Goal: Task Accomplishment & Management: Use online tool/utility

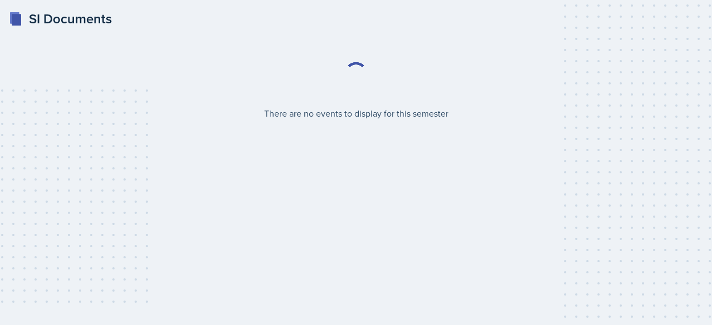
select select "2bed604d-1099-4043-b1bc-2365e8740244"
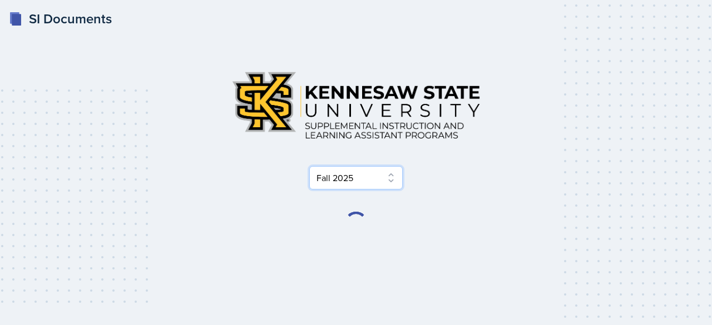
click at [330, 180] on select "Select Semester Fall 2025 Summer 2025 Spring 2025 Fall 2024 Summer 2024 Spring …" at bounding box center [355, 177] width 93 height 23
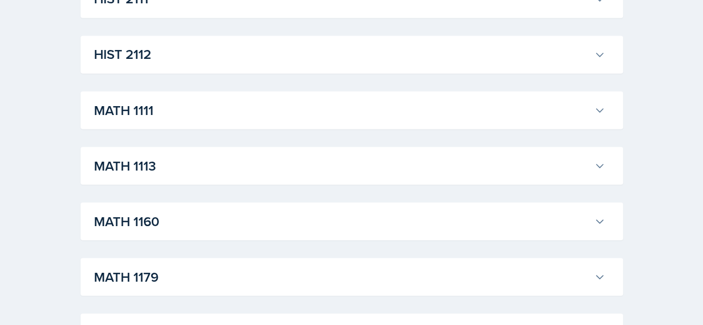
scroll to position [953, 0]
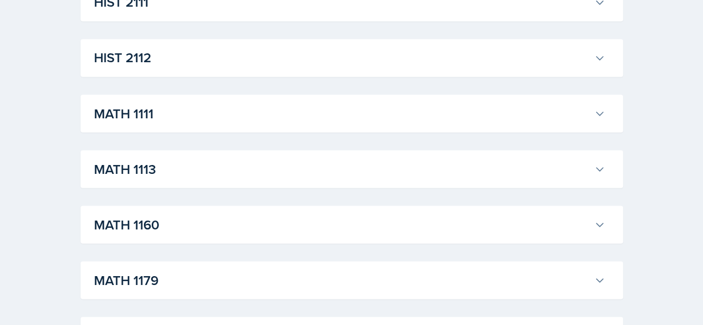
click at [274, 107] on h3 "MATH 1111" at bounding box center [342, 113] width 496 height 20
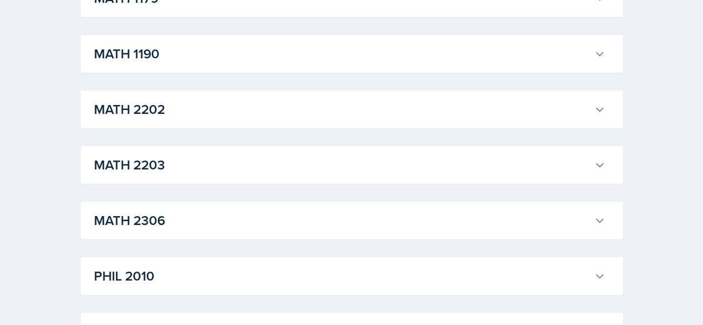
scroll to position [3241, 0]
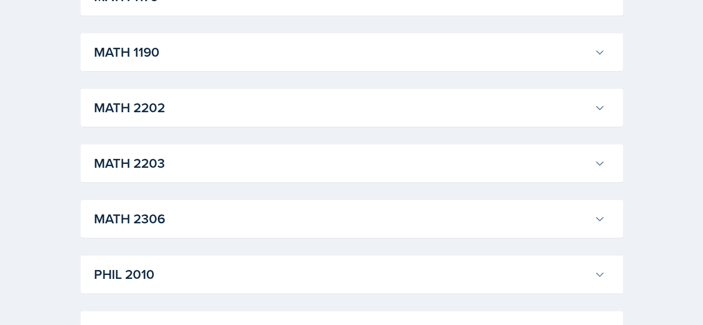
click at [198, 71] on div "MATH 1190 [PERSON_NAME] Professor: [PERSON_NAME] Export to Google Calendar Recu…" at bounding box center [352, 52] width 543 height 38
click at [215, 62] on h3 "MATH 1190" at bounding box center [342, 52] width 496 height 20
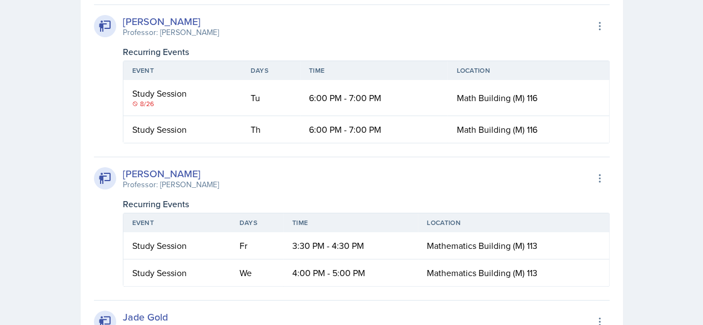
scroll to position [3732, 0]
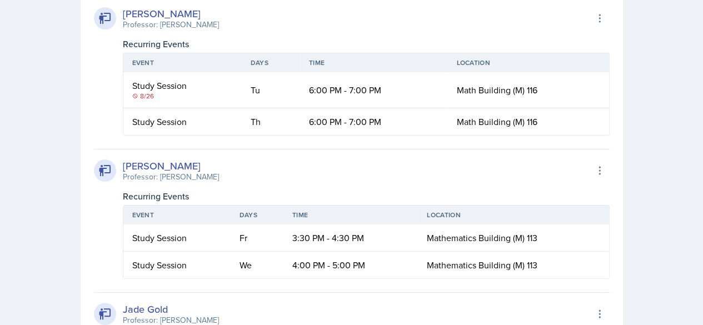
click at [138, 99] on icon at bounding box center [135, 96] width 6 height 6
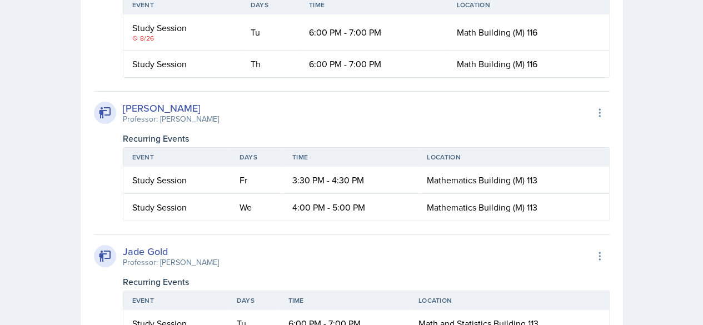
scroll to position [3789, 0]
click at [174, 116] on div "[PERSON_NAME]" at bounding box center [171, 108] width 96 height 15
click at [112, 120] on icon at bounding box center [104, 112] width 13 height 13
click at [291, 125] on div "[PERSON_NAME] Professor: [PERSON_NAME] Export to Google Calendar" at bounding box center [352, 113] width 516 height 24
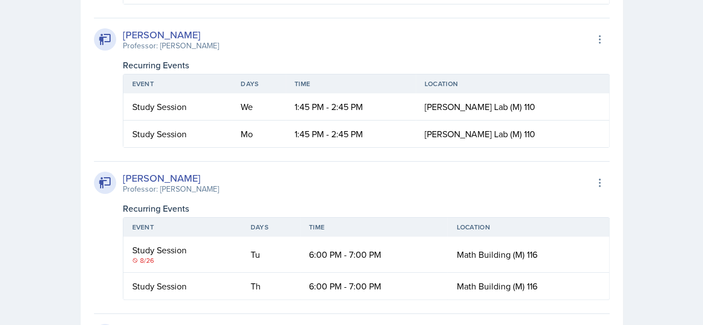
scroll to position [3567, 0]
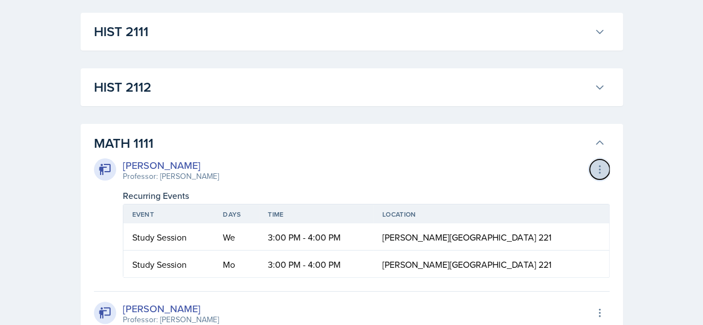
click at [594, 164] on icon at bounding box center [599, 169] width 11 height 11
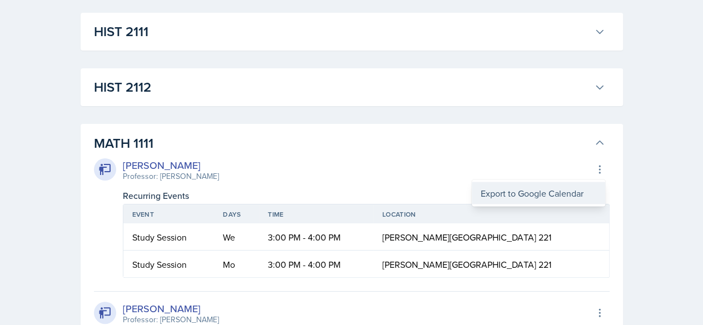
click at [556, 183] on div "Export to Google Calendar" at bounding box center [538, 193] width 133 height 22
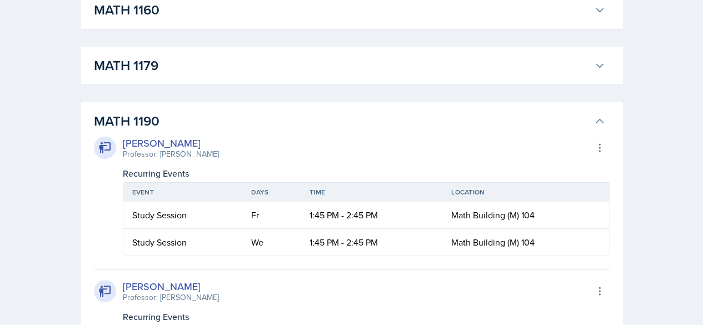
scroll to position [3172, 0]
